Goal: Find specific page/section: Find specific page/section

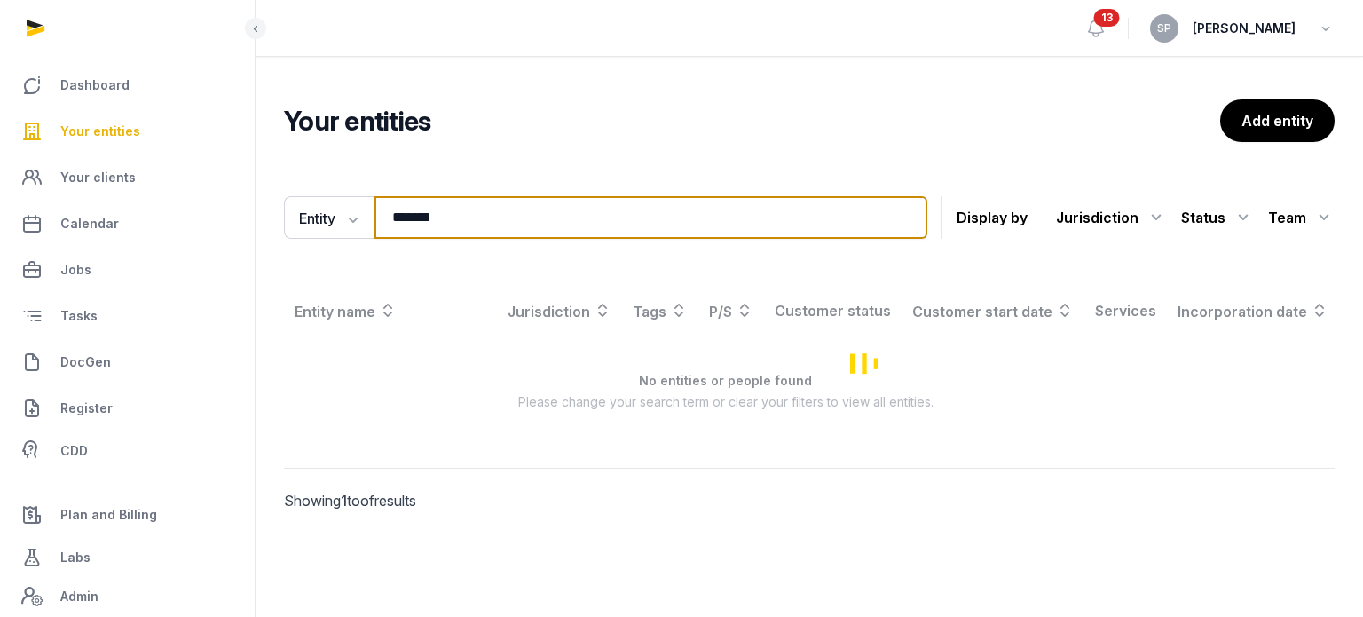
click at [447, 223] on input "*******" at bounding box center [651, 217] width 553 height 43
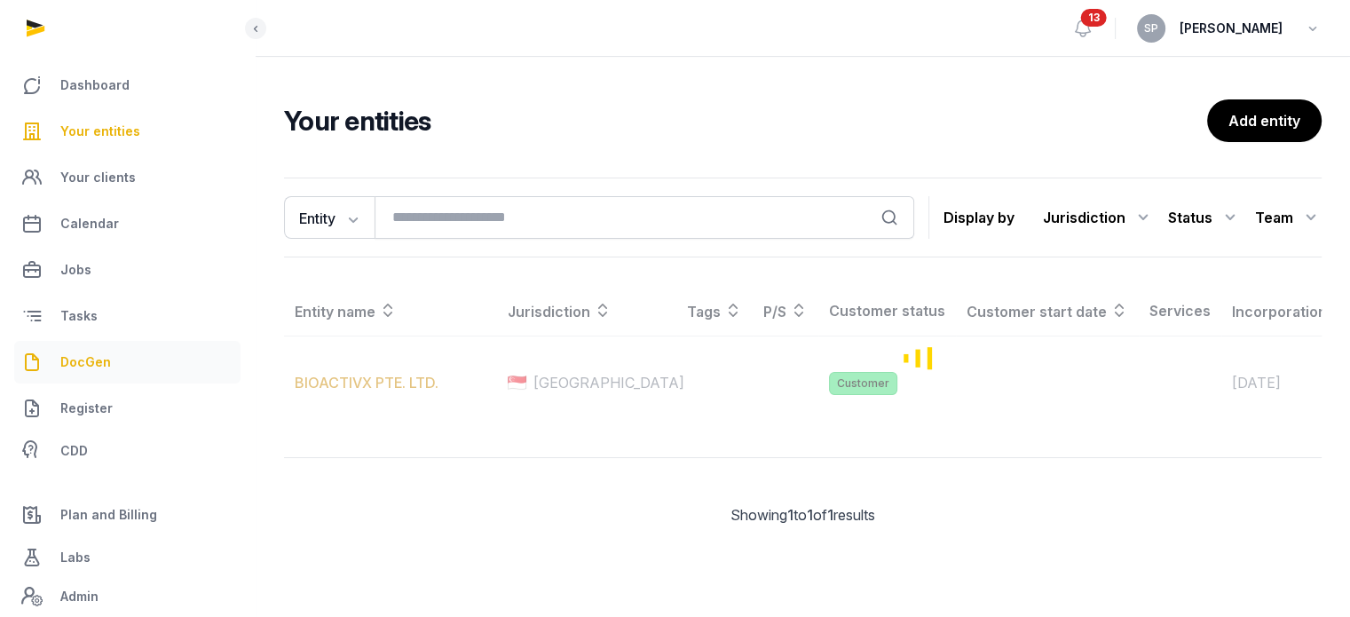
click at [99, 351] on link "DocGen" at bounding box center [127, 362] width 226 height 43
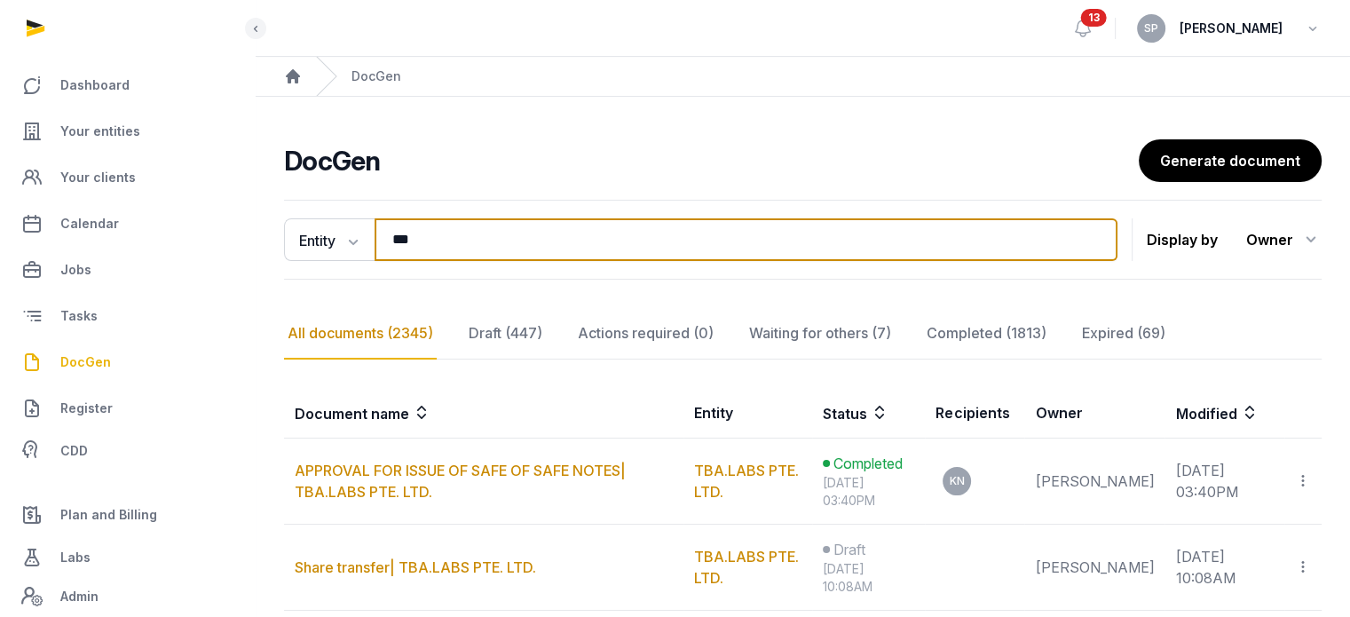
click at [496, 230] on input "***" at bounding box center [746, 239] width 743 height 43
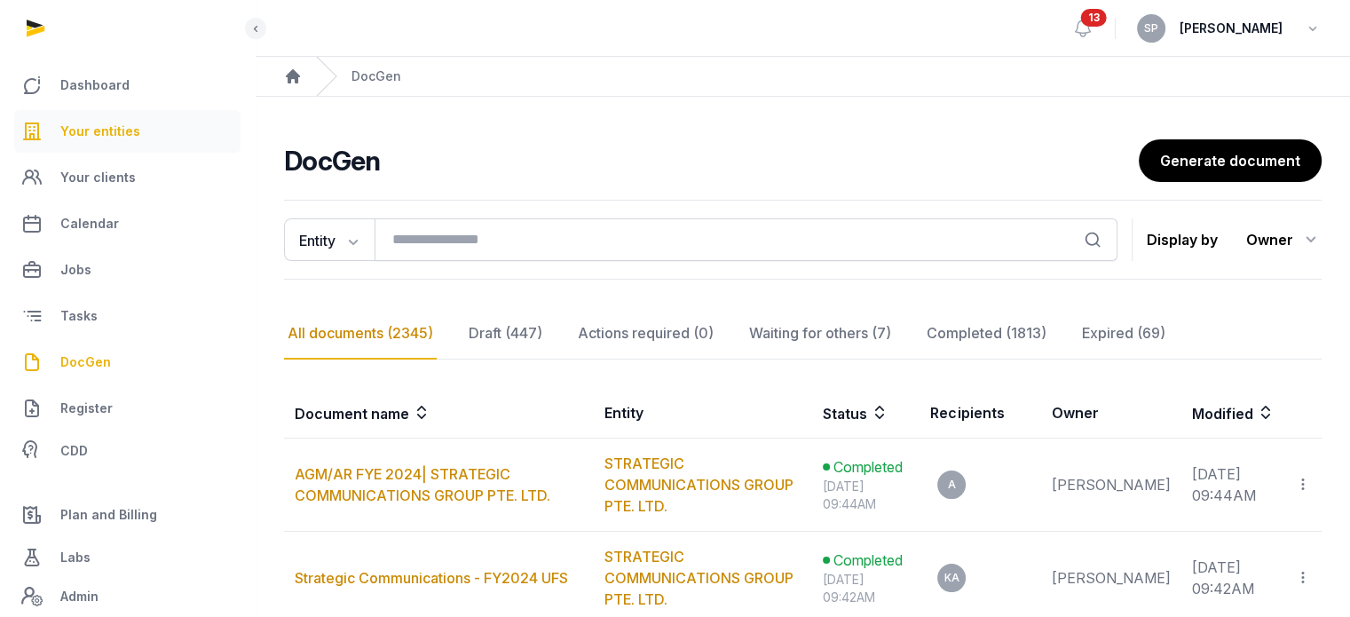
click at [118, 142] on link "Your entities" at bounding box center [127, 131] width 226 height 43
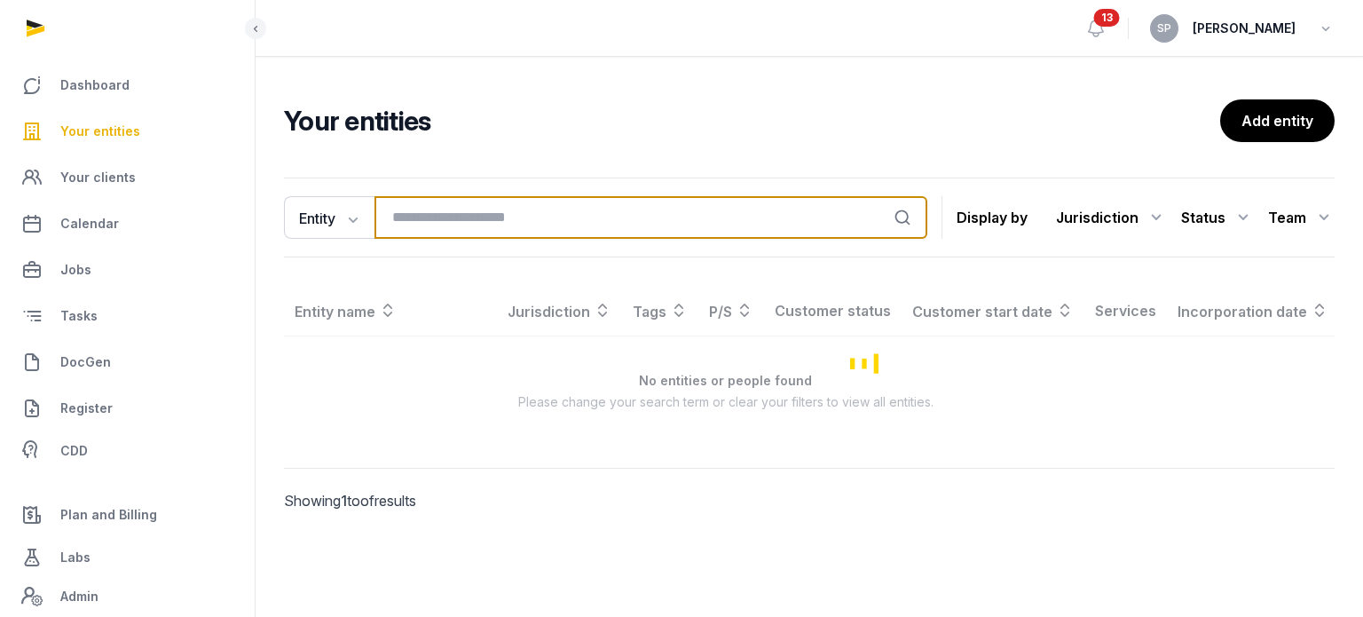
click at [415, 211] on input "search" at bounding box center [651, 217] width 553 height 43
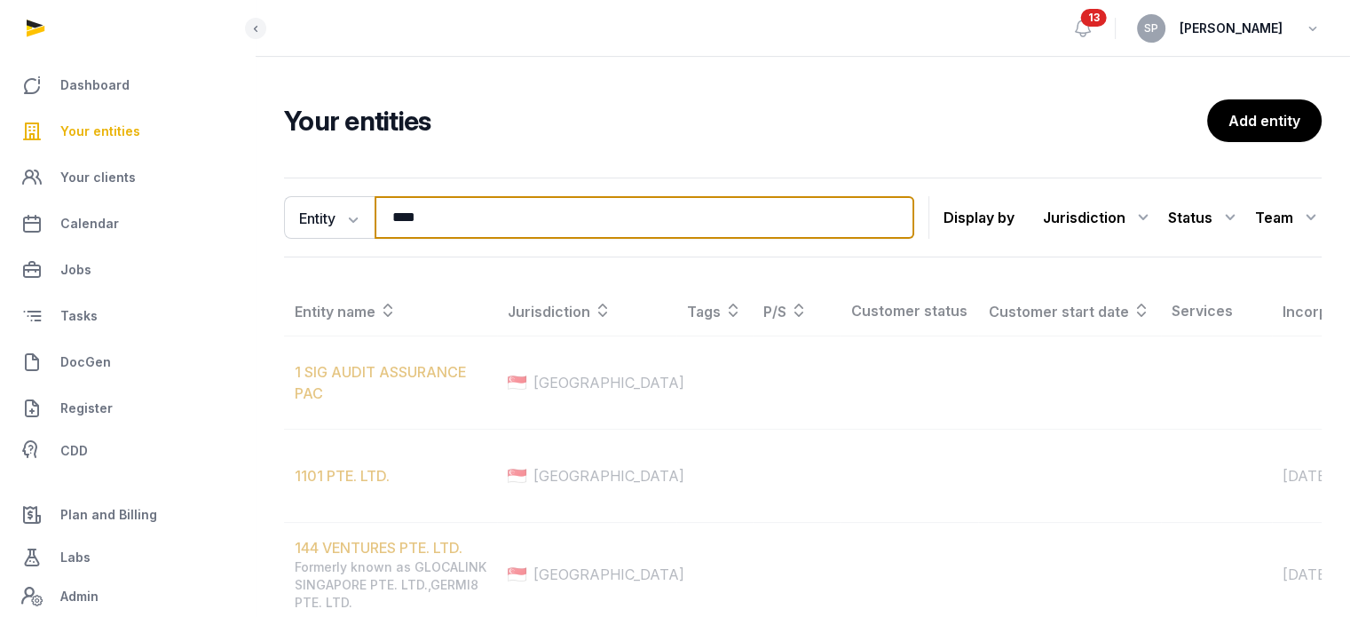
type input "****"
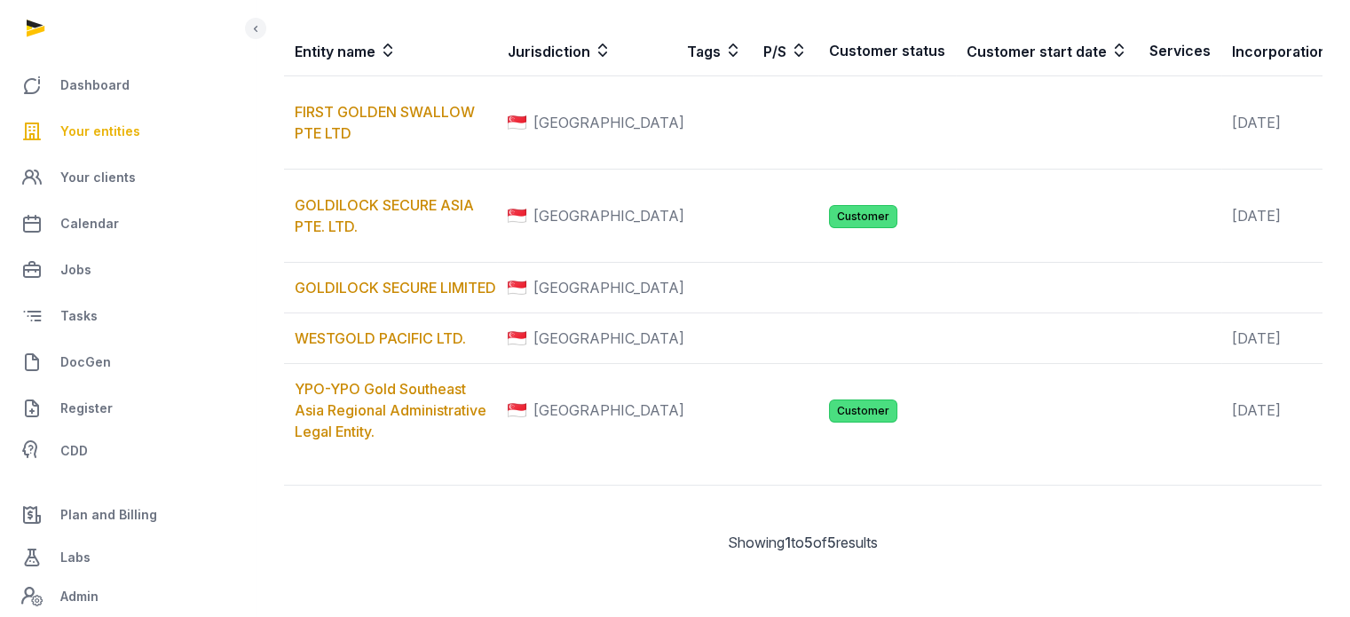
scroll to position [355, 0]
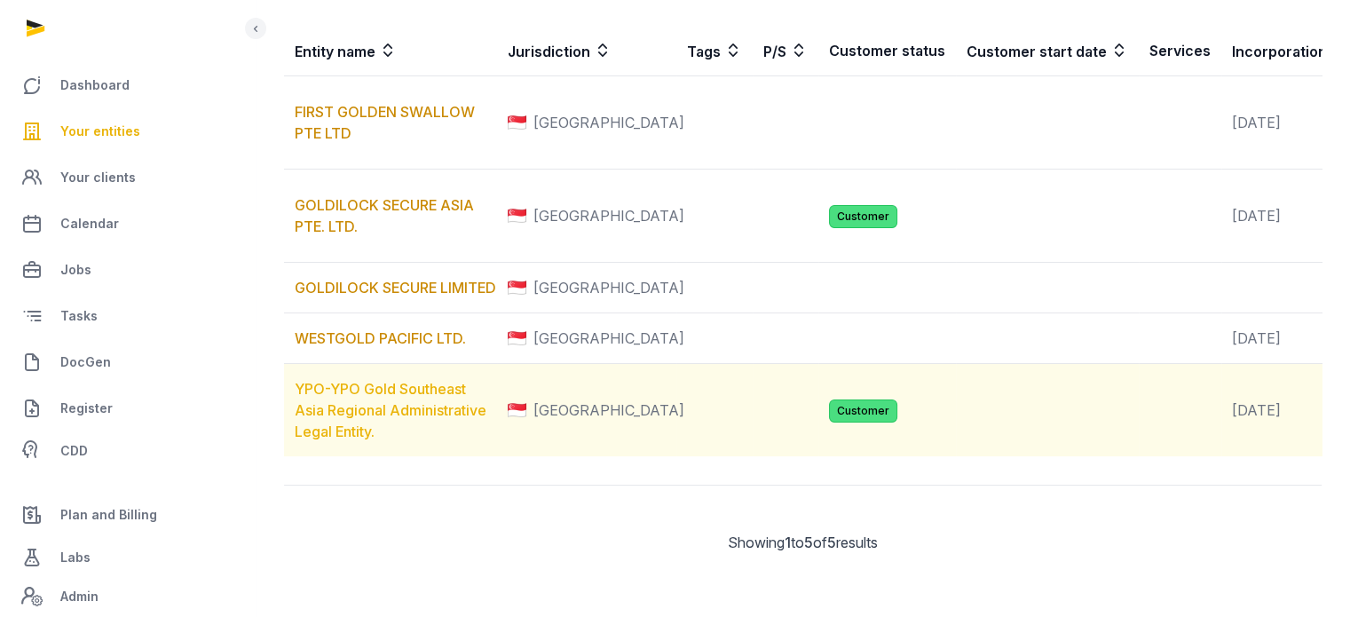
click at [398, 428] on link "YPO-YPO Gold Southeast Asia Regional Administrative Legal Entity." at bounding box center [391, 410] width 192 height 60
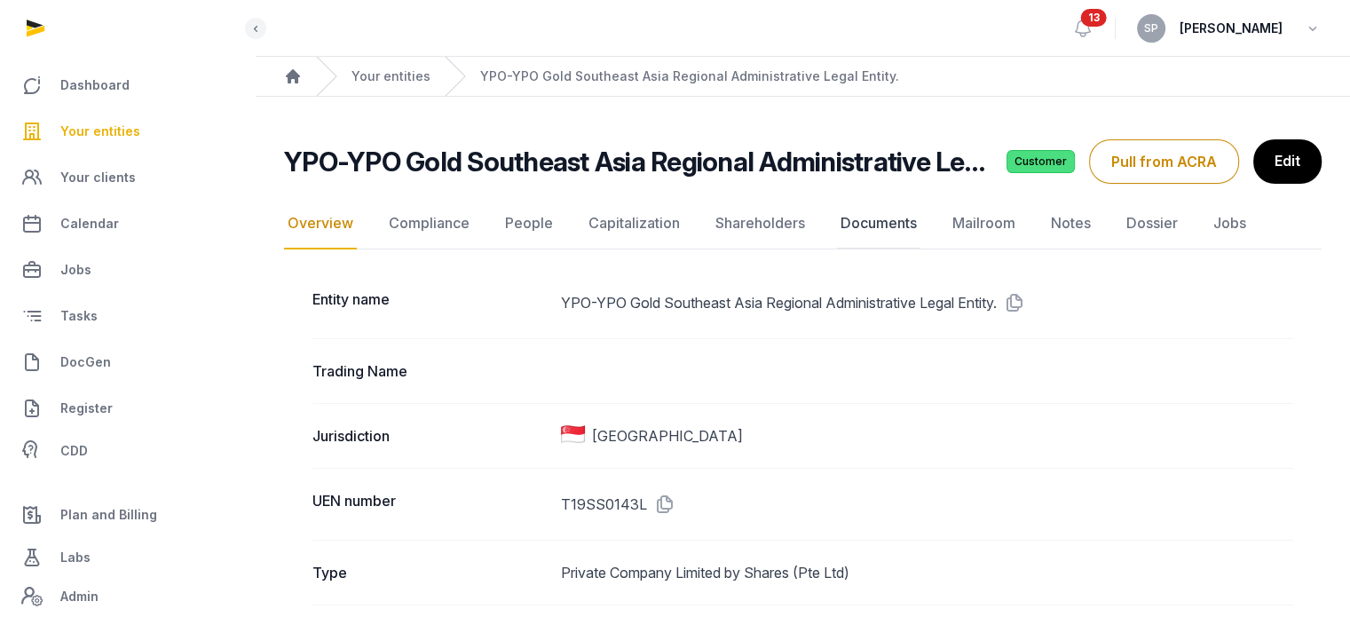
click at [863, 233] on link "Documents" at bounding box center [878, 223] width 83 height 51
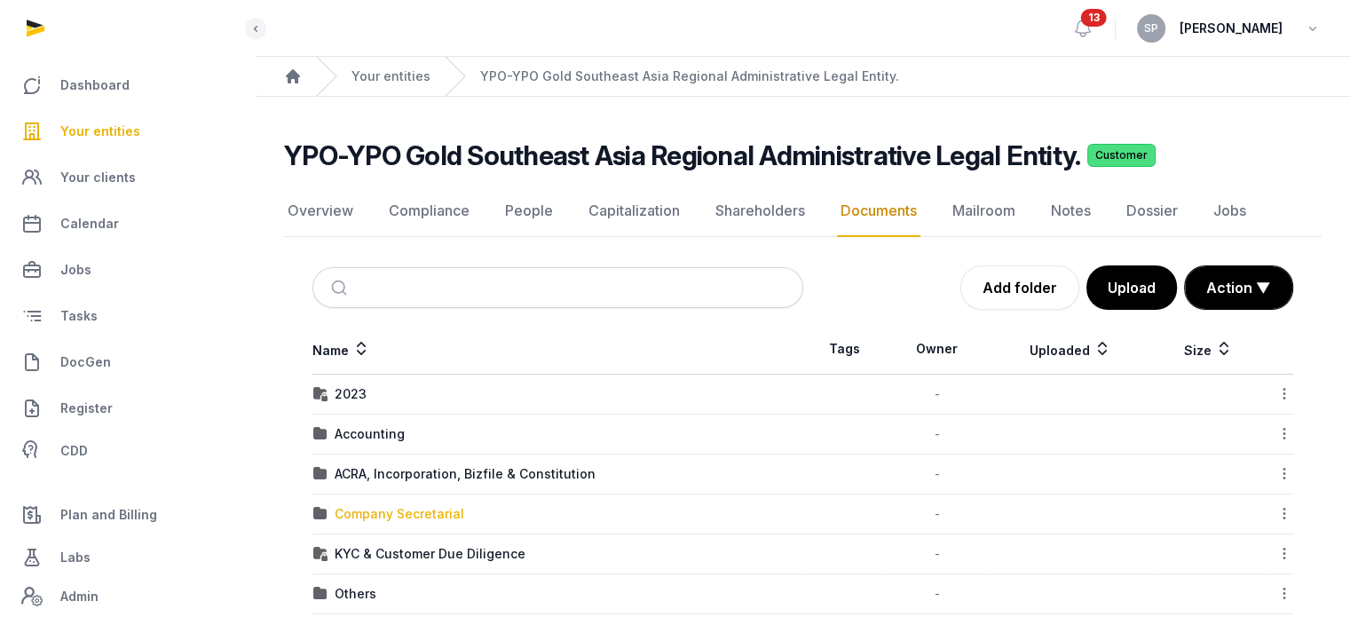
click at [420, 507] on div "Company Secretarial" at bounding box center [400, 514] width 130 height 18
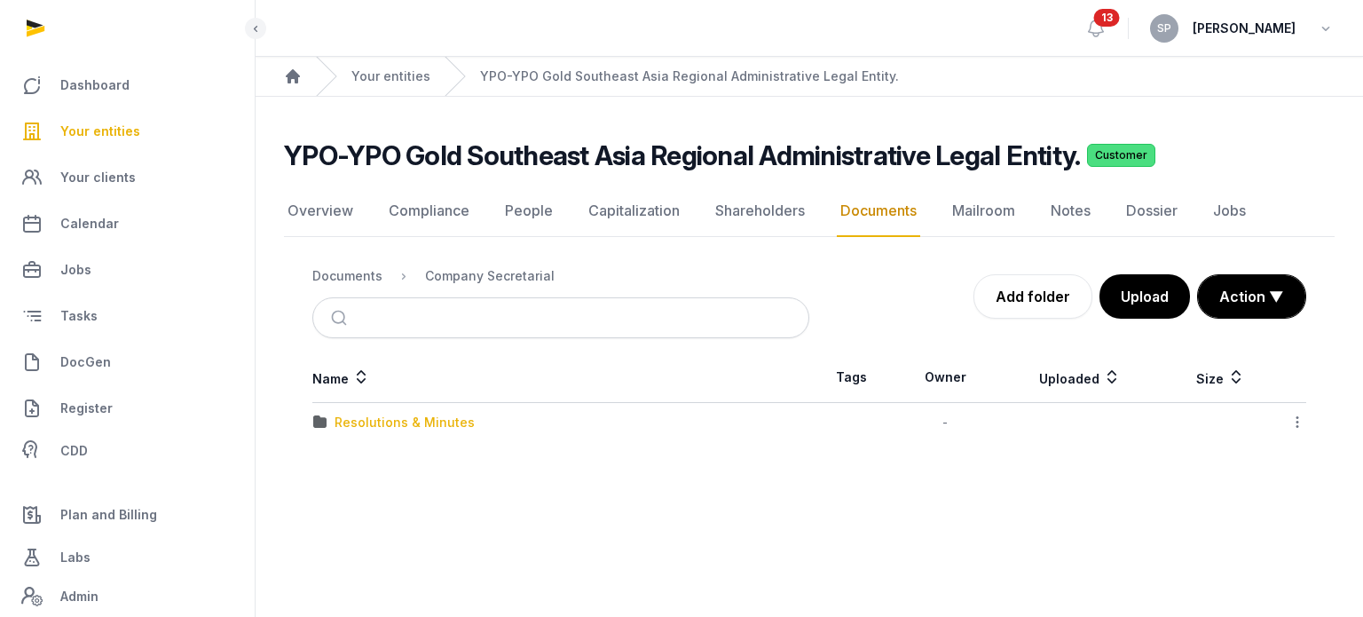
click at [402, 425] on div "Resolutions & Minutes" at bounding box center [405, 423] width 140 height 18
click at [352, 461] on div "2025" at bounding box center [350, 463] width 31 height 18
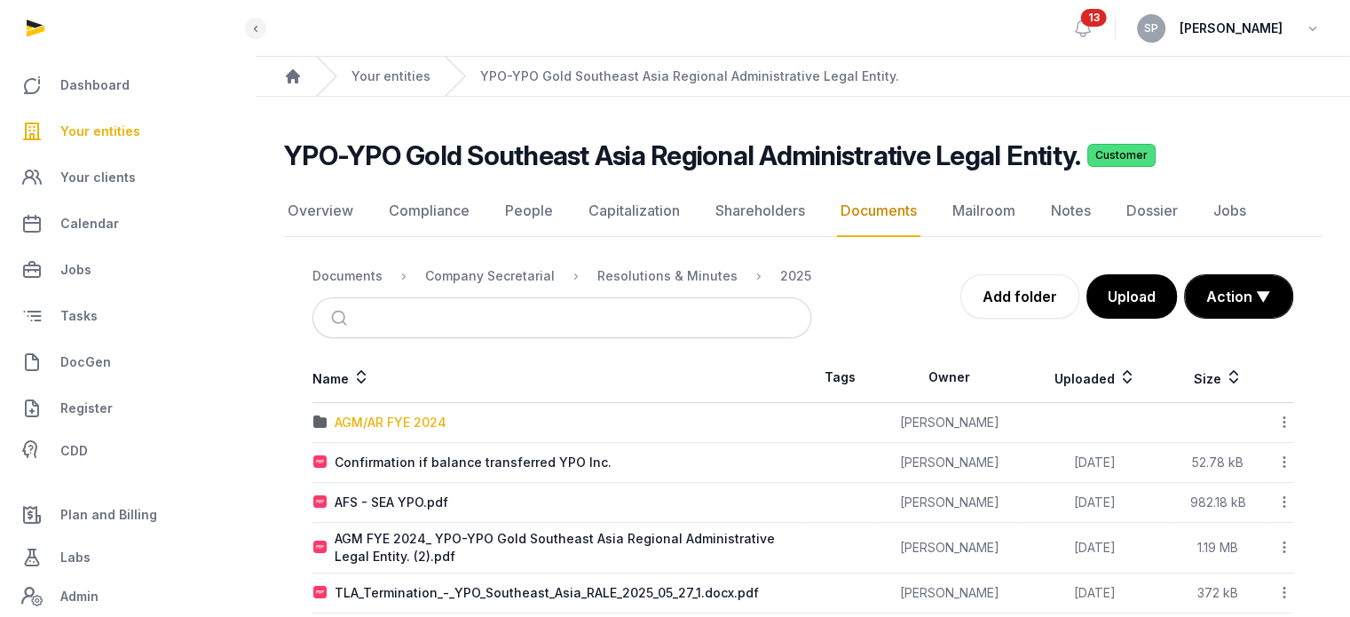
click at [402, 422] on div "AGM/AR FYE 2024" at bounding box center [391, 423] width 112 height 18
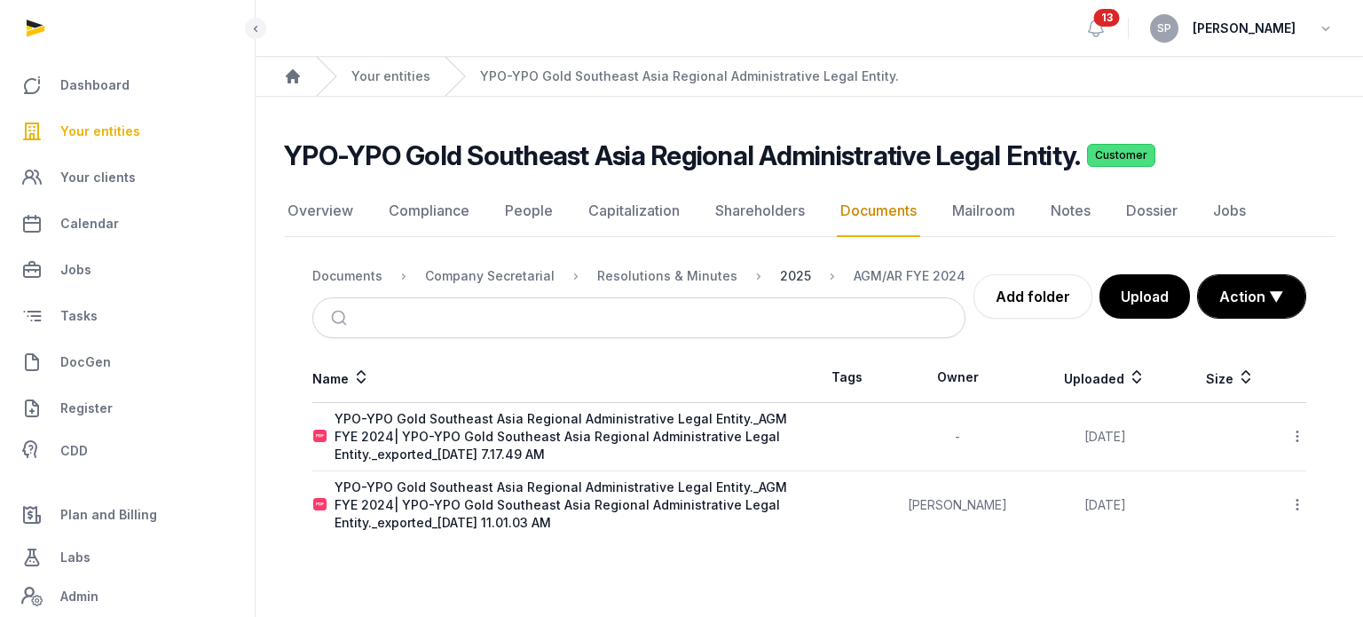
click at [780, 276] on div "2025" at bounding box center [795, 276] width 31 height 18
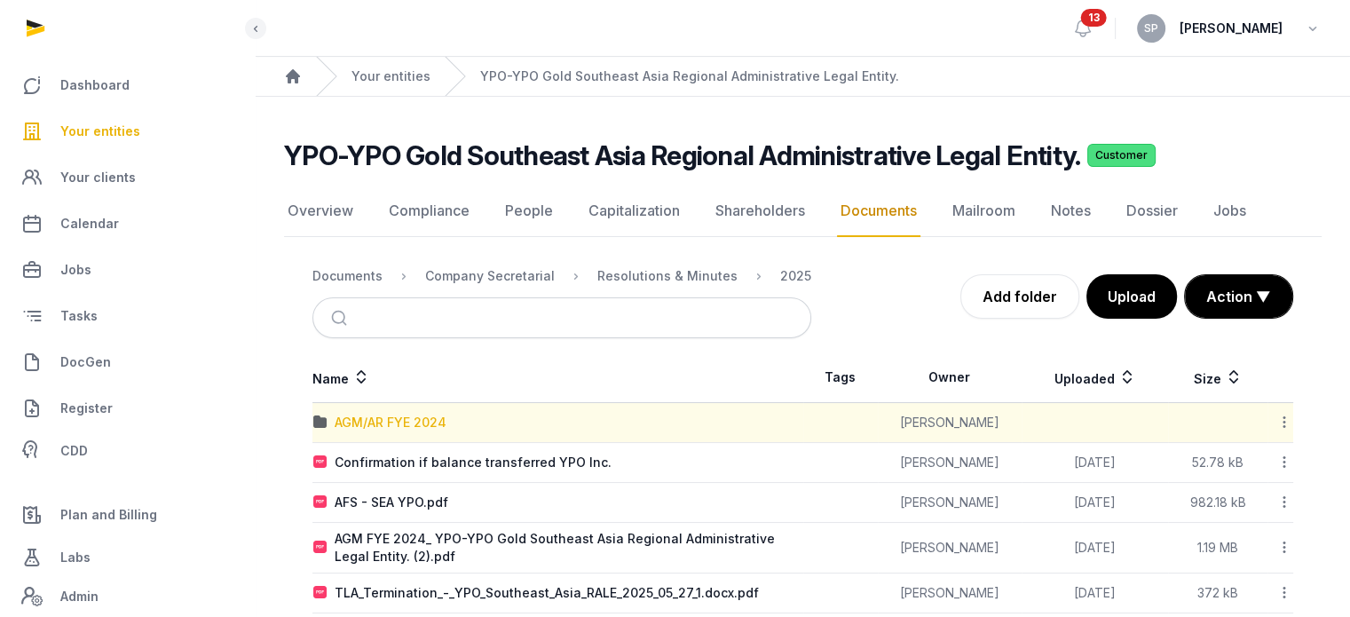
click at [411, 420] on div "AGM/AR FYE 2024" at bounding box center [391, 423] width 112 height 18
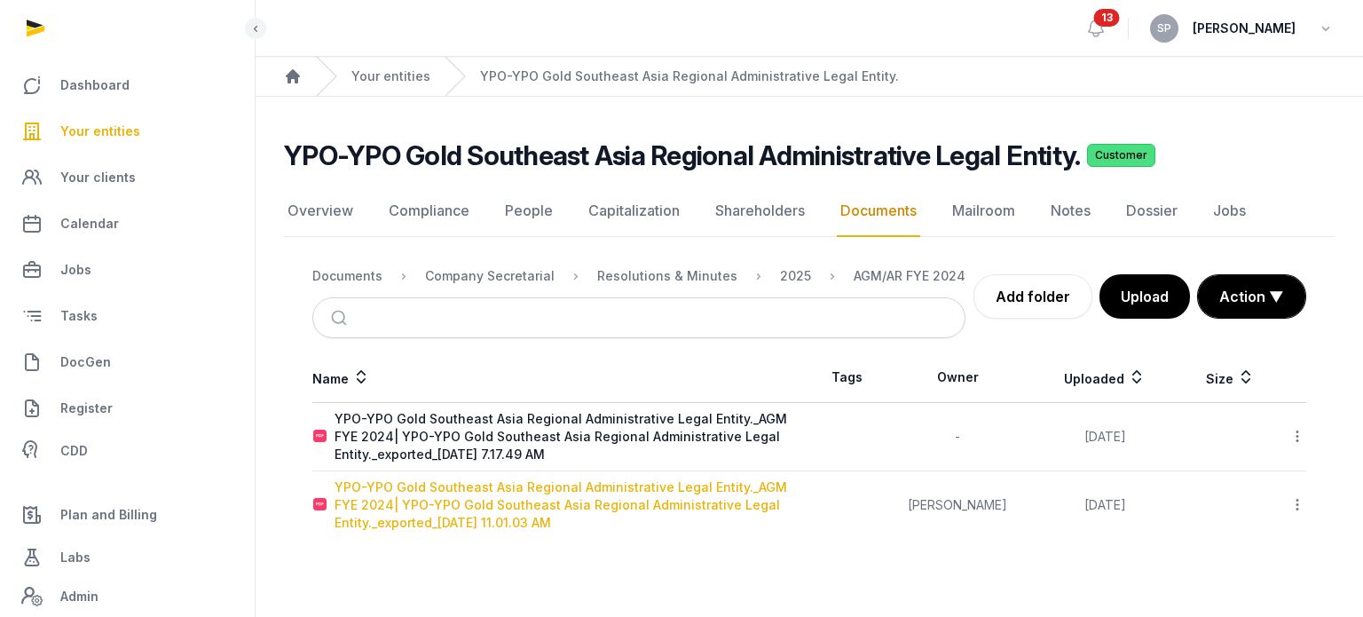
click at [418, 525] on div "YPO-YPO Gold Southeast Asia Regional Administrative Legal Entity._AGM FYE 2024|…" at bounding box center [572, 504] width 474 height 53
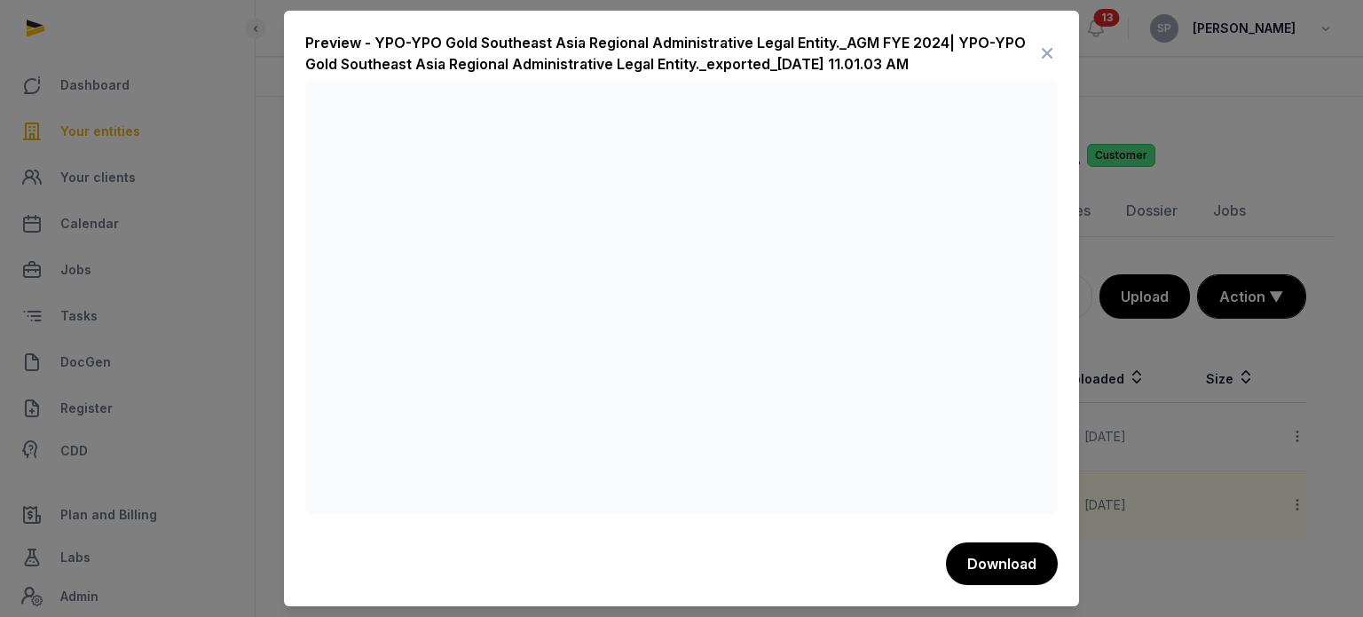
click at [1045, 47] on icon at bounding box center [1047, 53] width 21 height 28
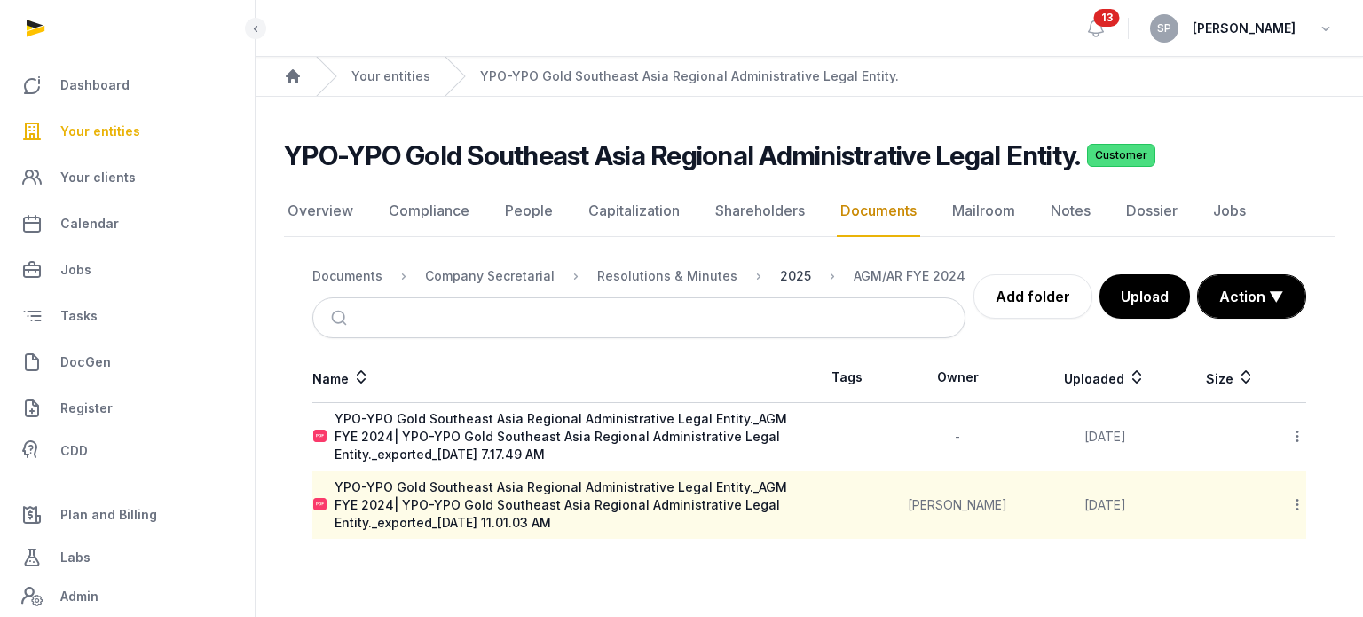
click at [780, 279] on div "2025" at bounding box center [795, 276] width 31 height 18
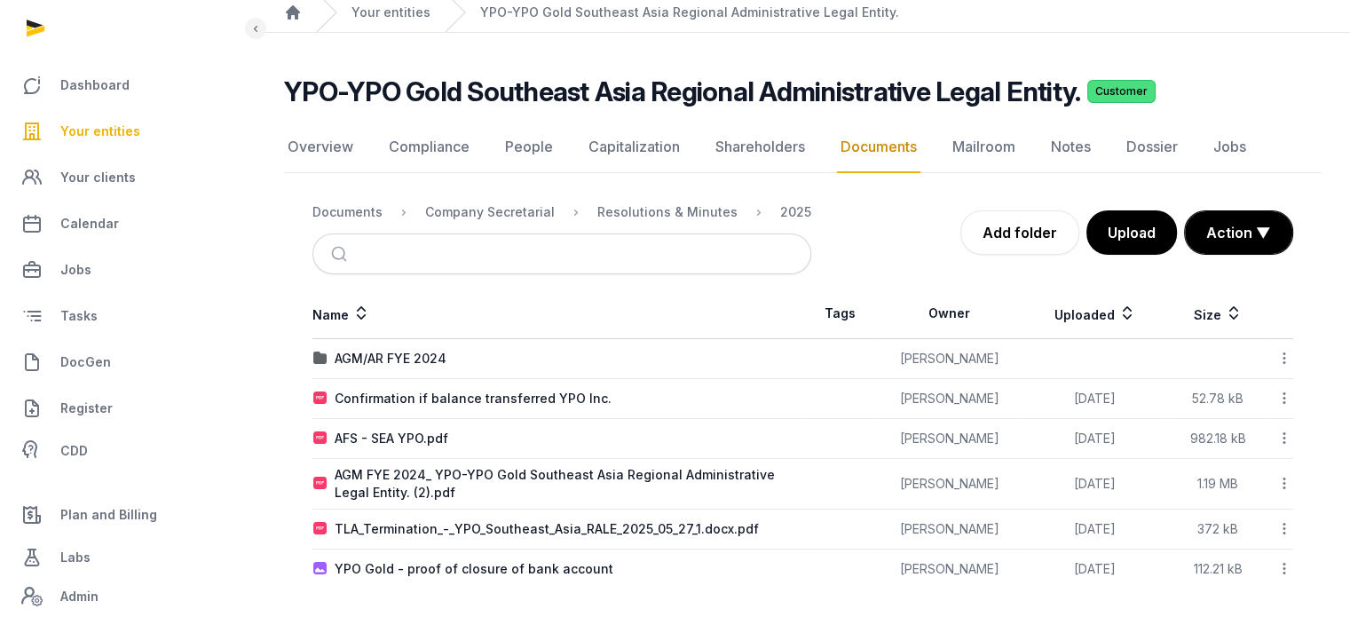
scroll to position [68, 0]
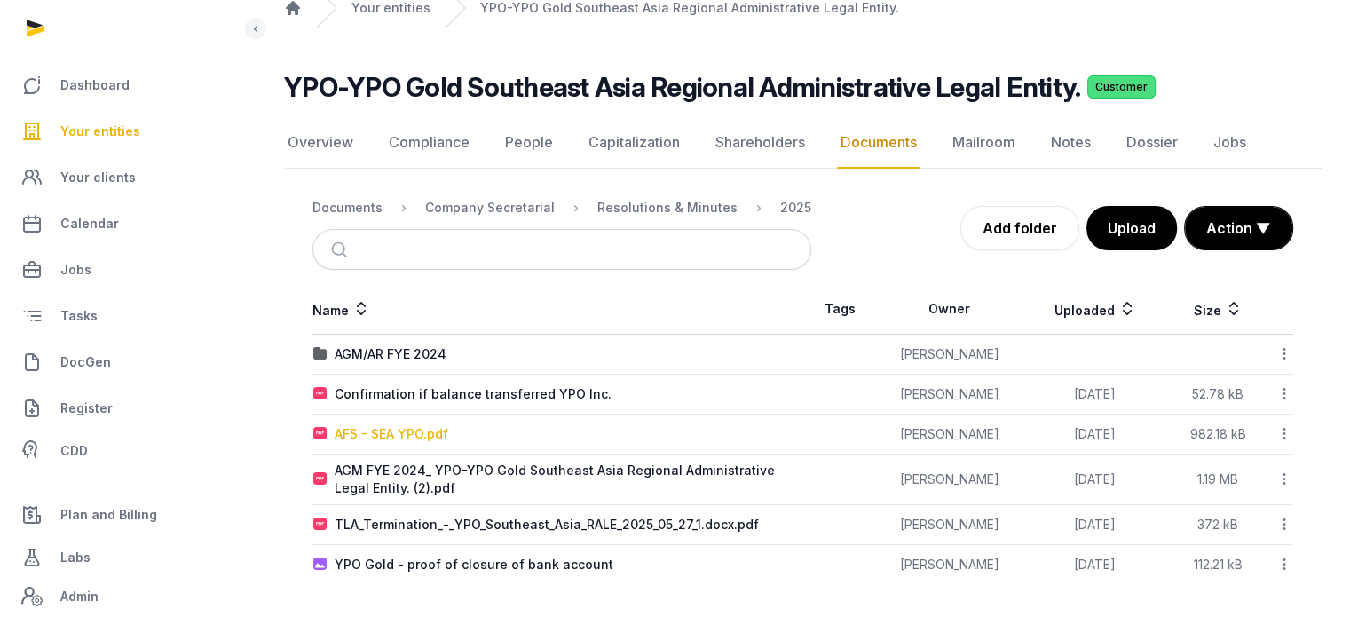
click at [383, 434] on div "AFS - SEA YPO.pdf" at bounding box center [392, 434] width 114 height 18
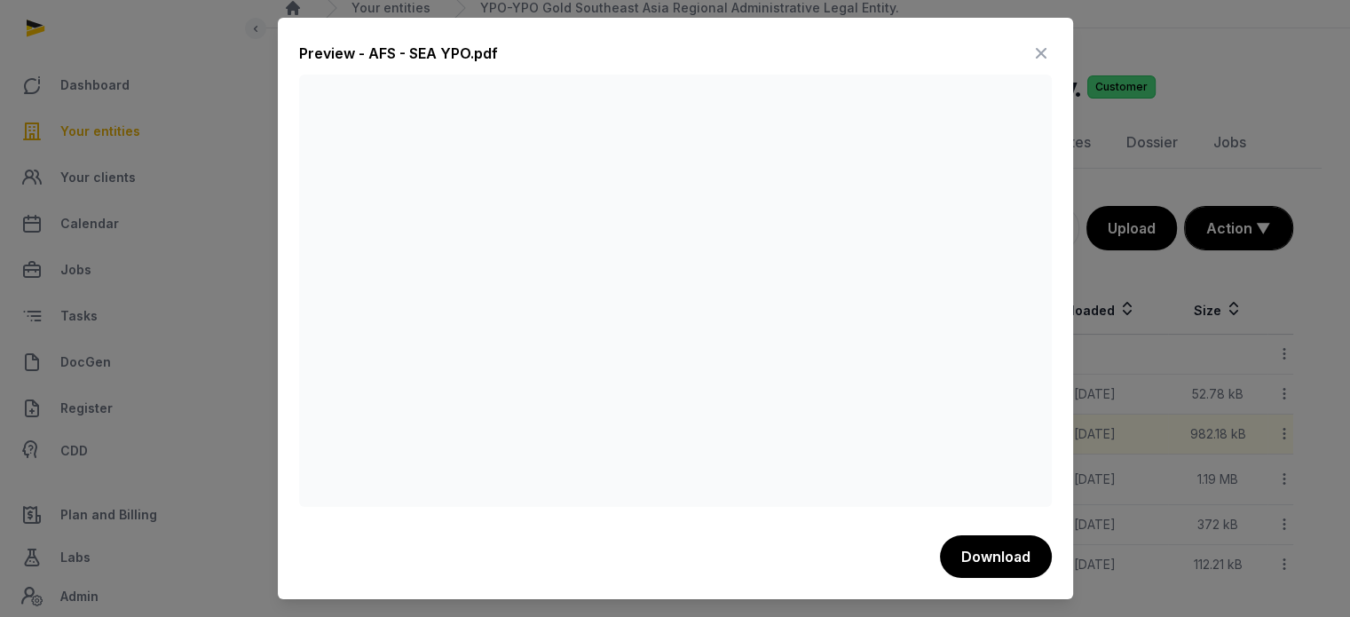
click at [1050, 47] on icon at bounding box center [1040, 53] width 21 height 28
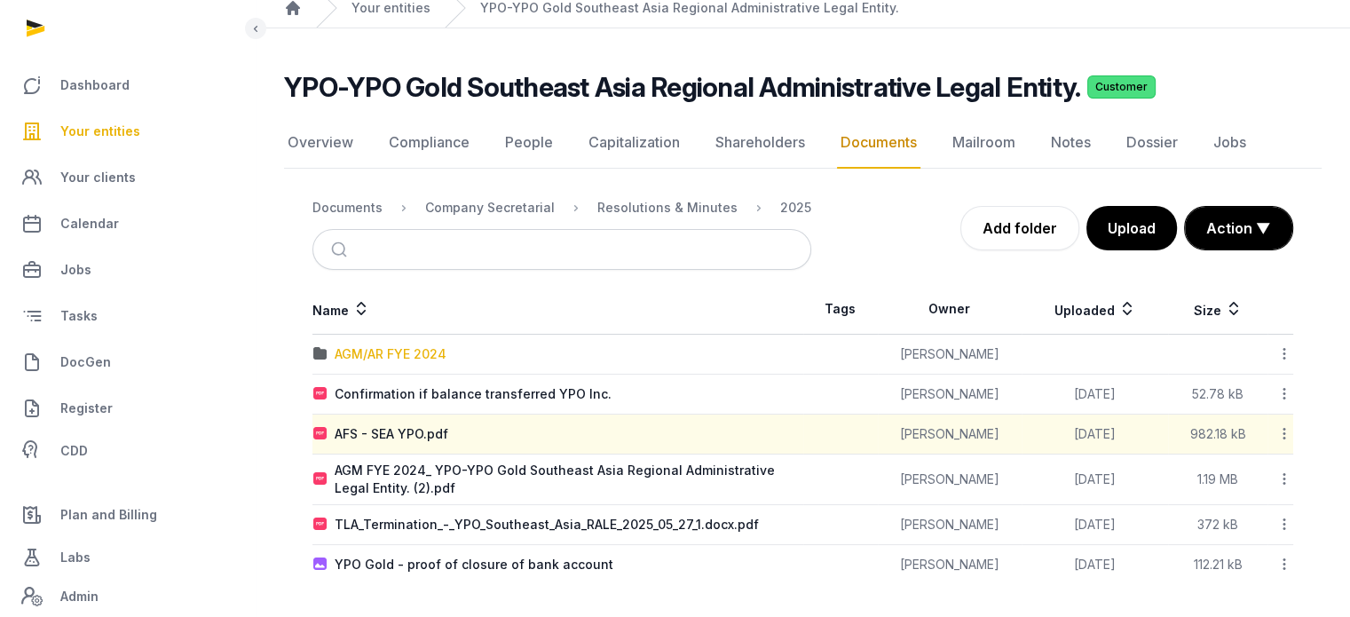
click at [391, 351] on div "AGM/AR FYE 2024" at bounding box center [391, 354] width 112 height 18
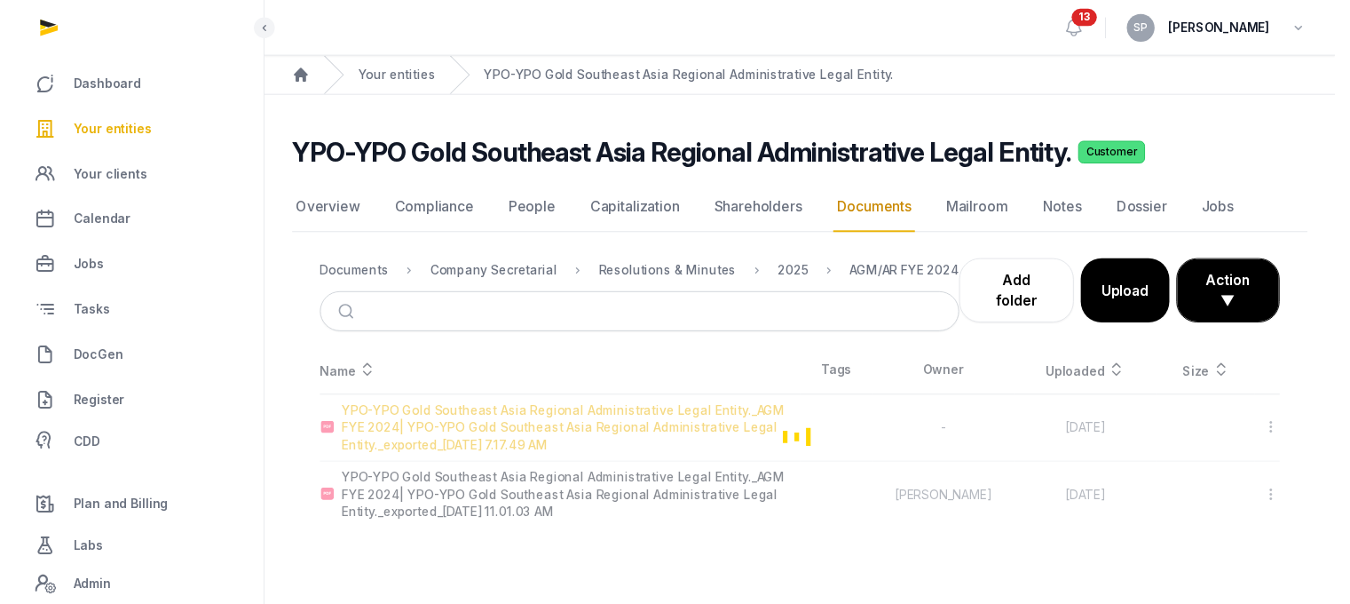
scroll to position [0, 0]
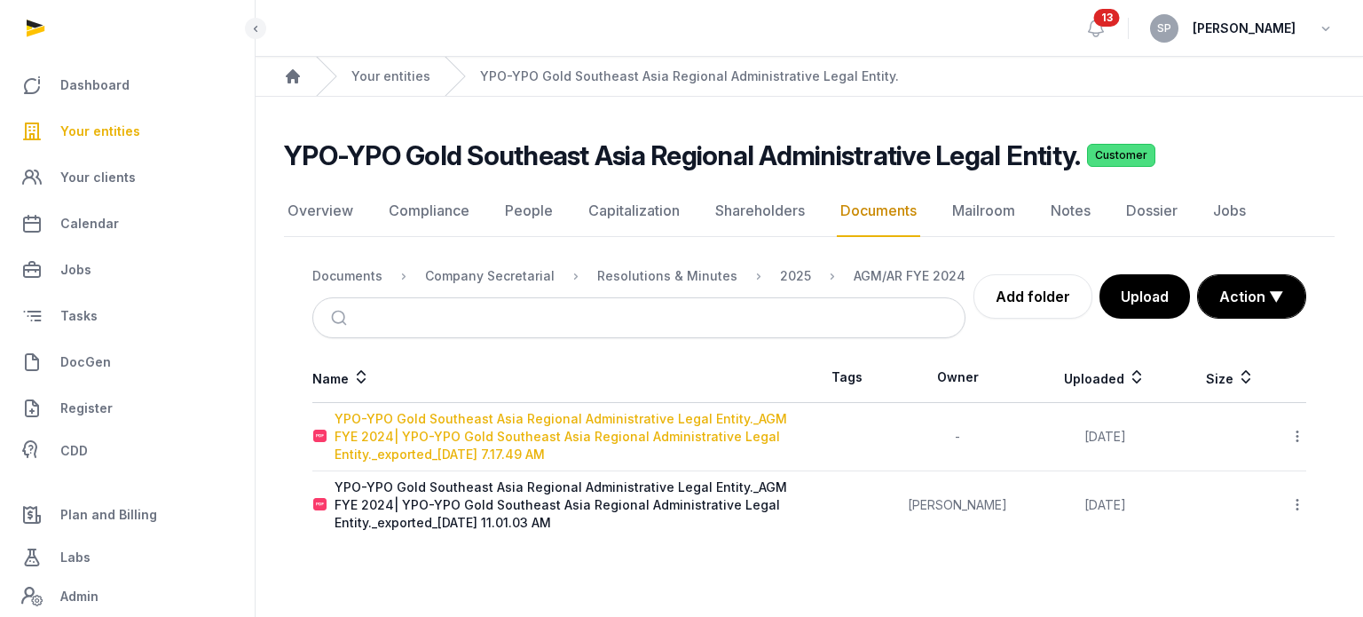
click at [513, 439] on div "YPO-YPO Gold Southeast Asia Regional Administrative Legal Entity._AGM FYE 2024|…" at bounding box center [572, 436] width 474 height 53
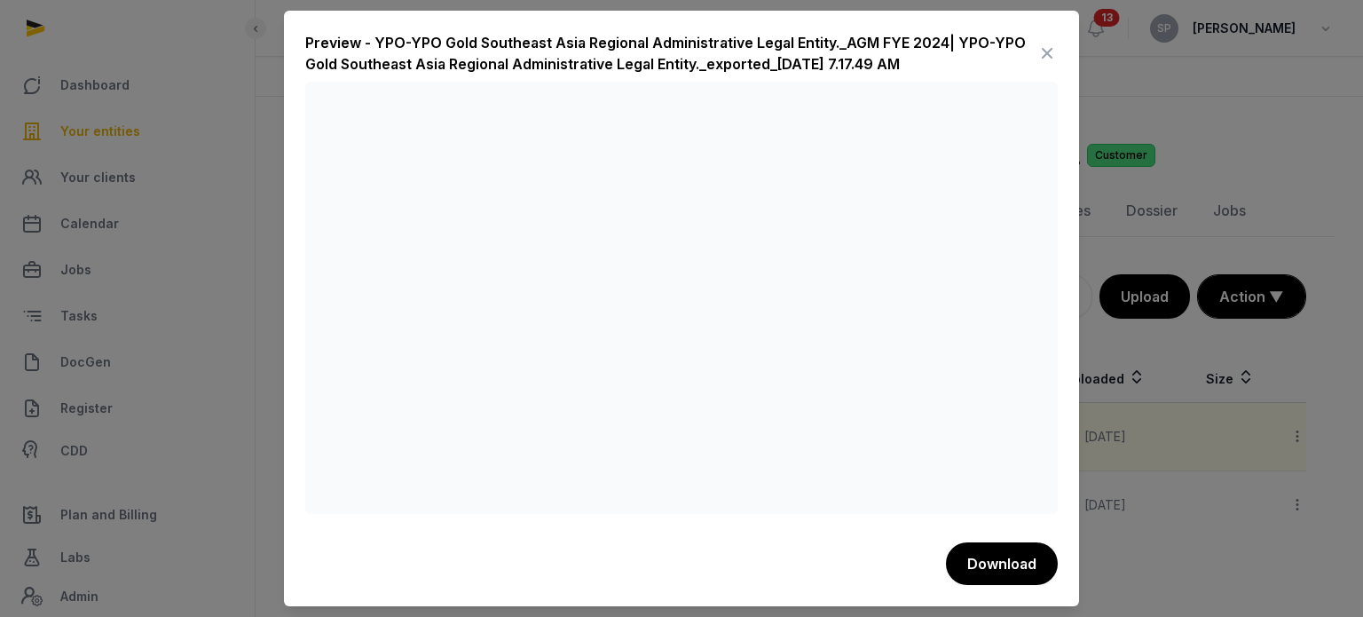
click at [1049, 47] on icon at bounding box center [1047, 53] width 21 height 28
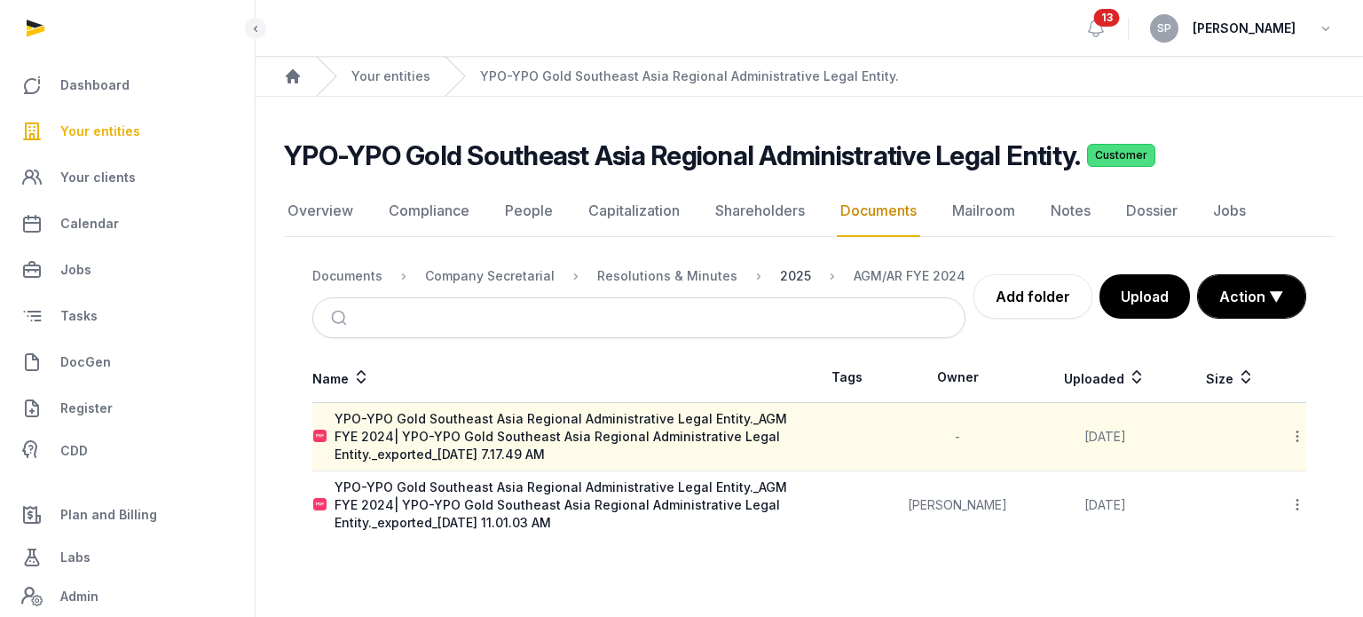
click at [781, 270] on div "2025" at bounding box center [795, 276] width 31 height 18
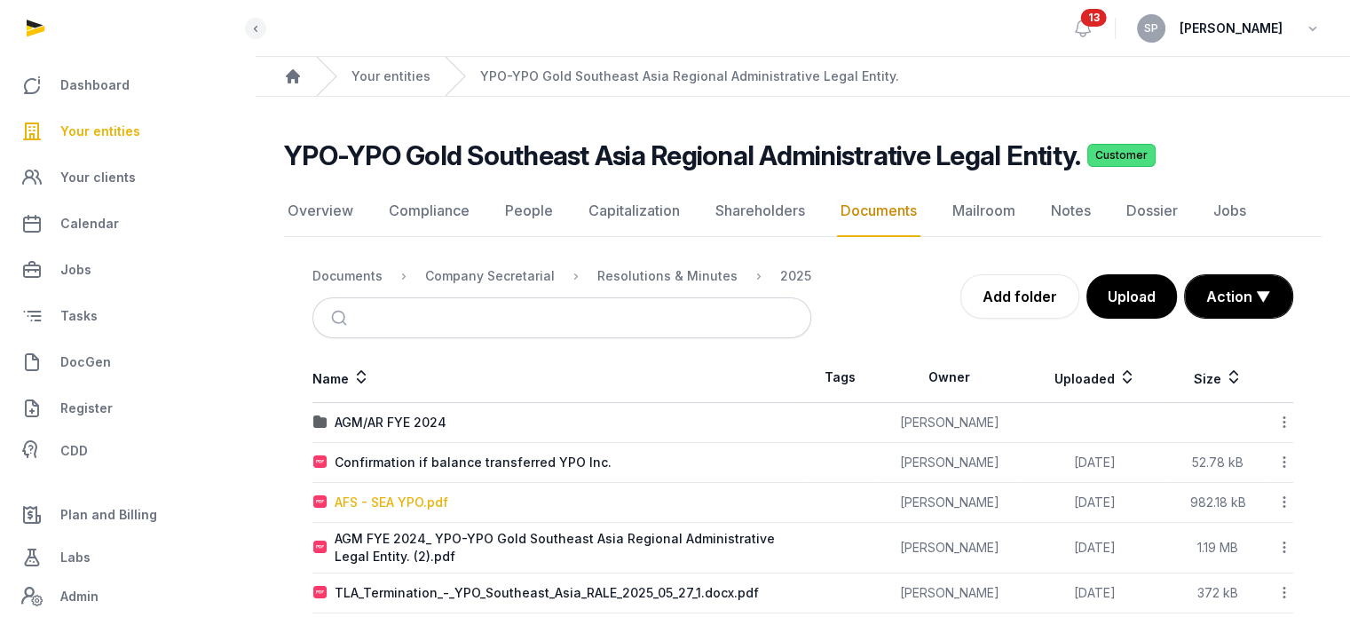
click at [436, 501] on div "AFS - SEA YPO.pdf" at bounding box center [392, 502] width 114 height 18
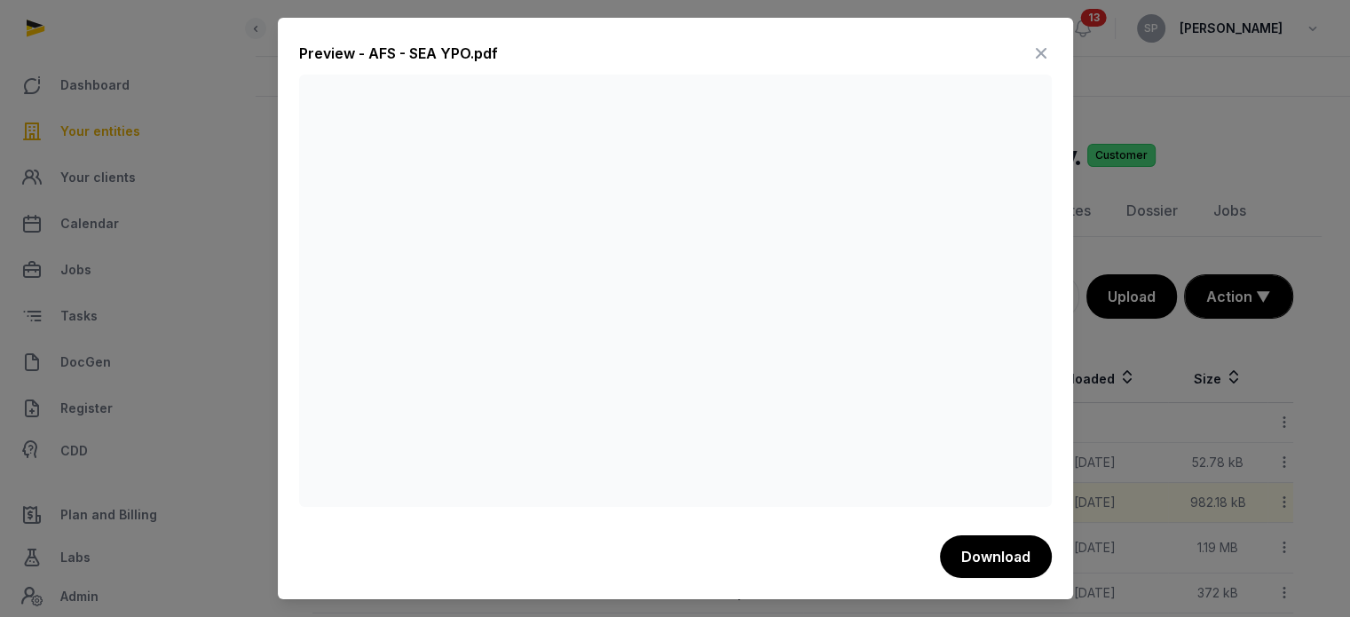
click at [1044, 52] on icon at bounding box center [1040, 53] width 21 height 28
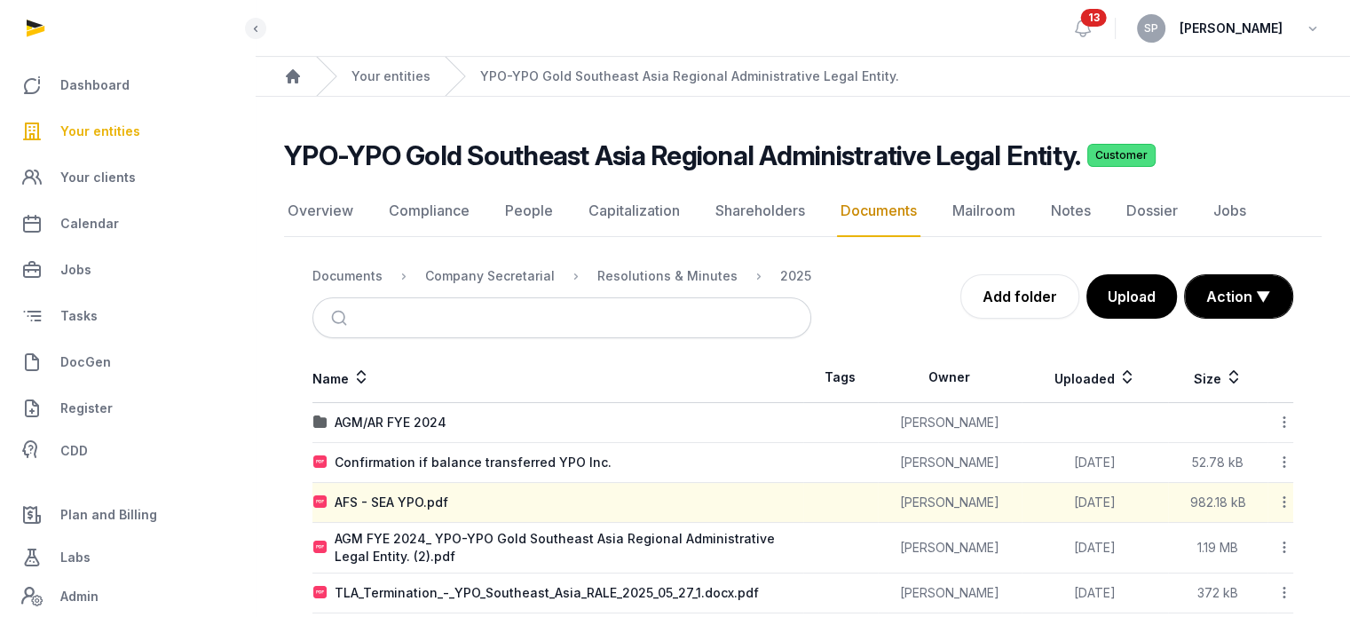
click at [146, 138] on link "Your entities" at bounding box center [127, 131] width 226 height 43
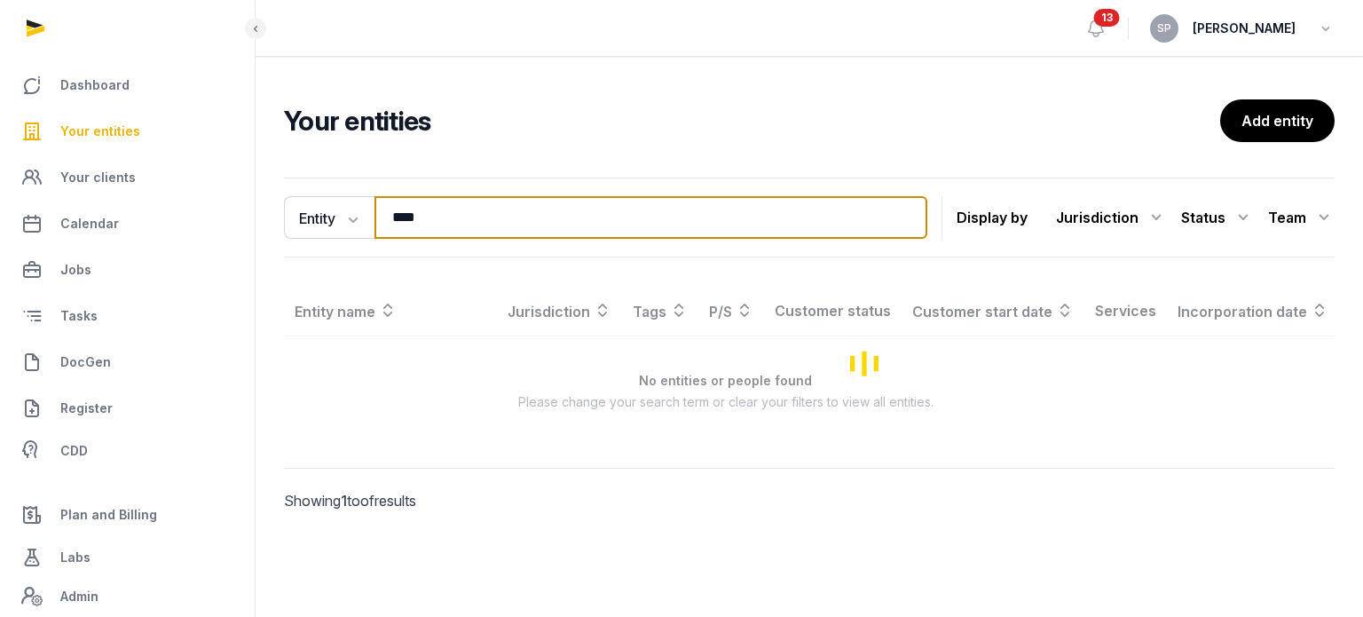
click at [443, 212] on input "****" at bounding box center [651, 217] width 553 height 43
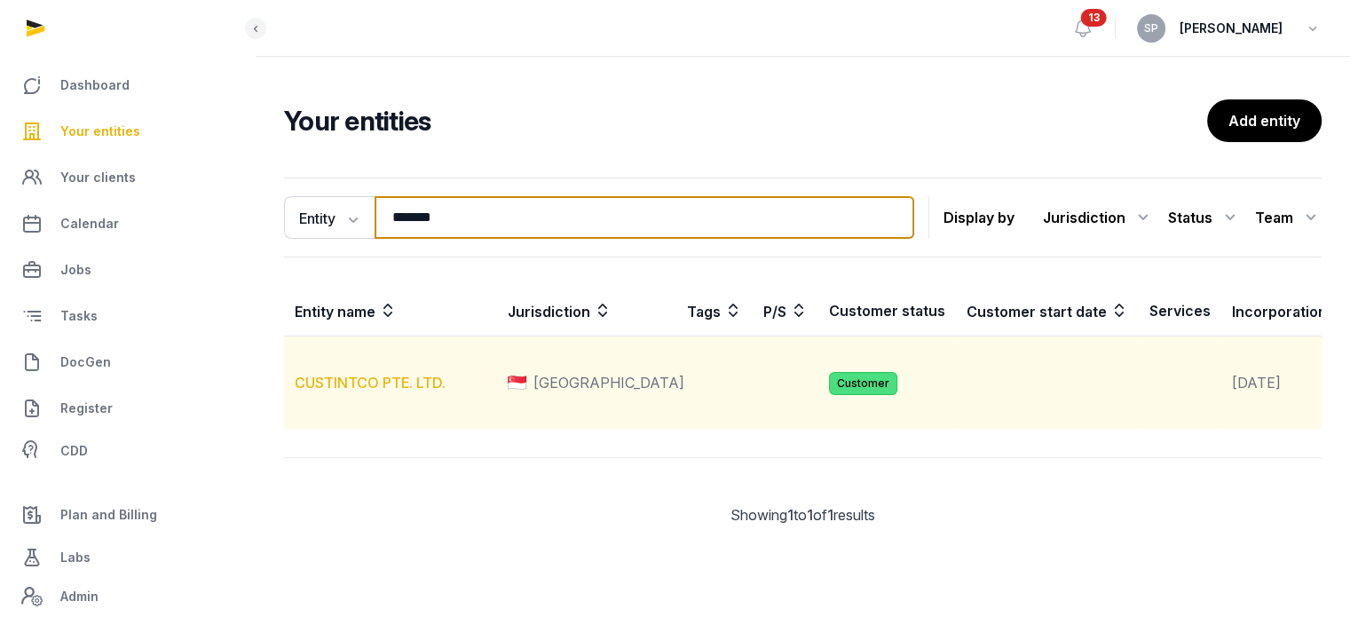
type input "*******"
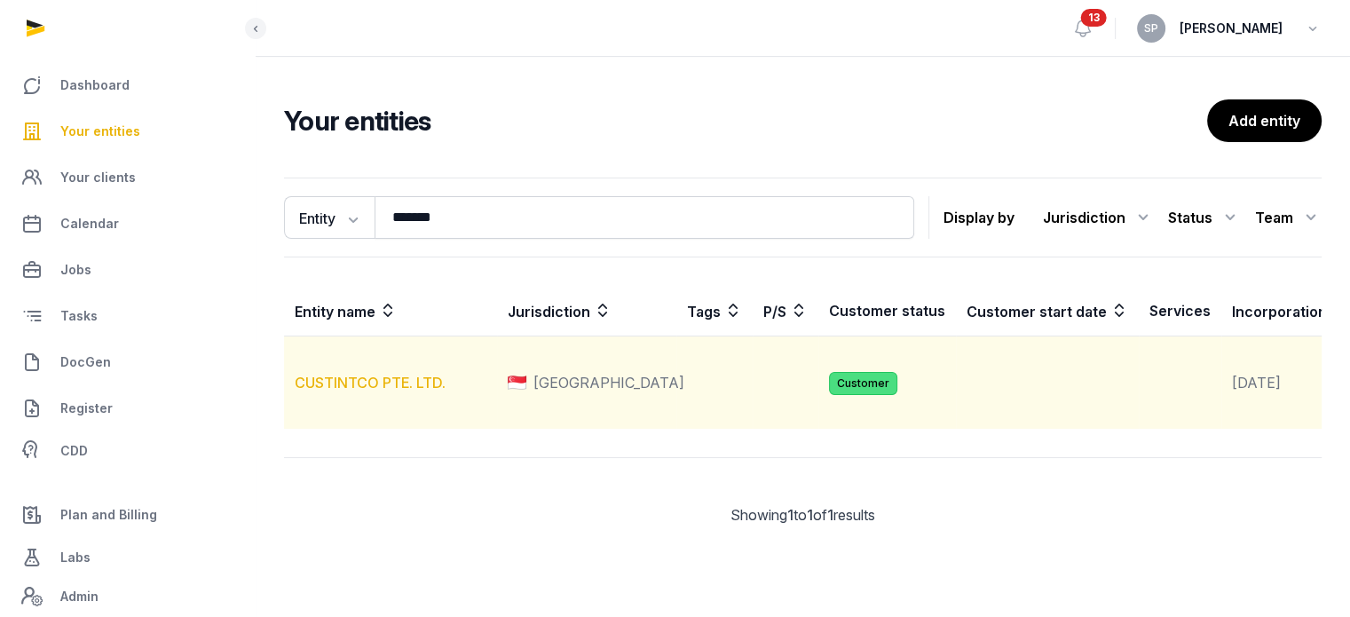
click at [368, 391] on link "CUSTINTCO PTE. LTD." at bounding box center [370, 383] width 151 height 18
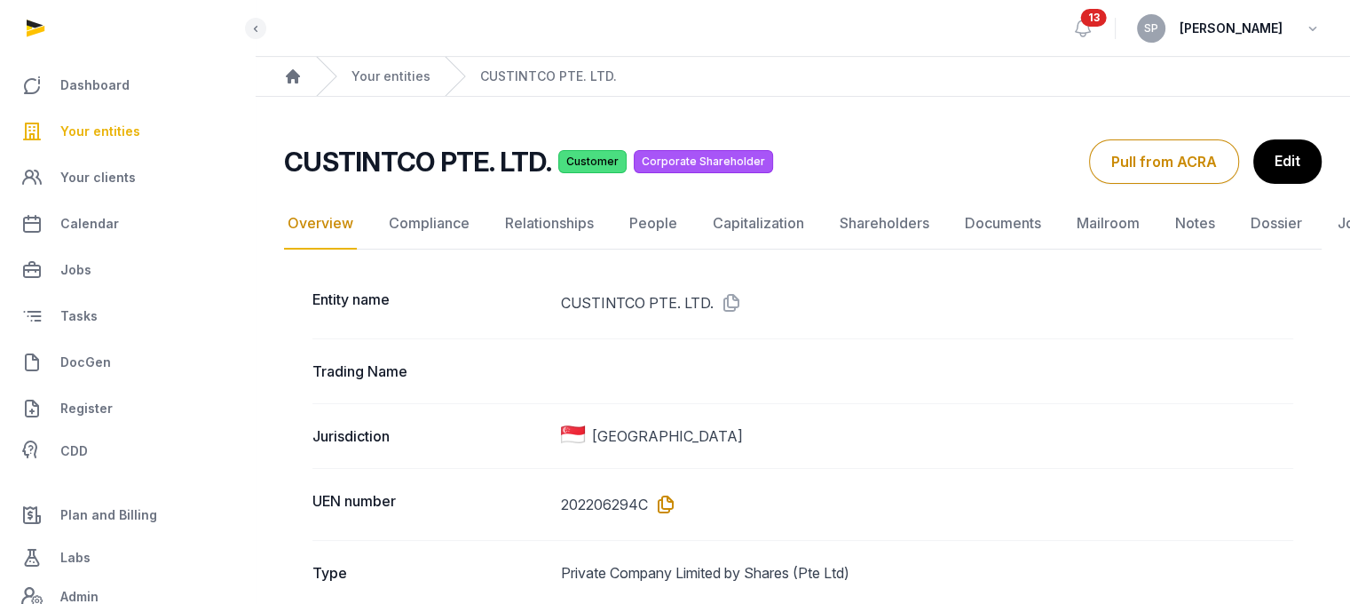
click at [675, 505] on icon at bounding box center [662, 504] width 28 height 28
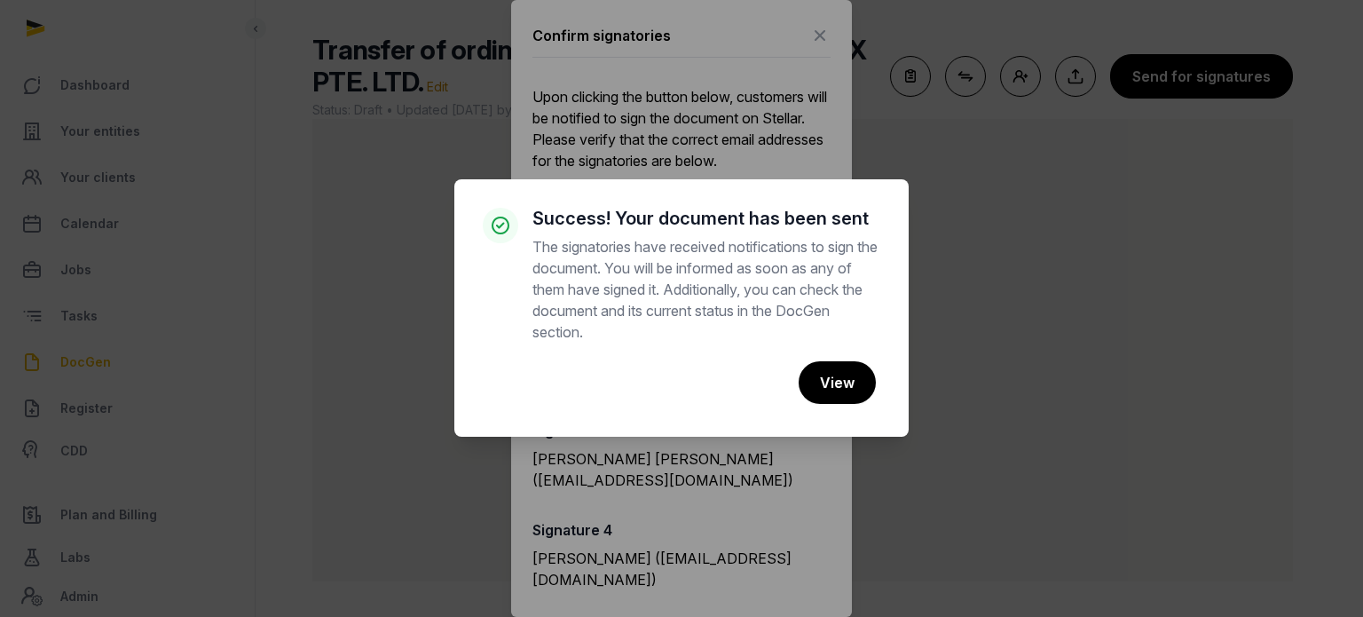
scroll to position [107, 0]
